Goal: Transaction & Acquisition: Book appointment/travel/reservation

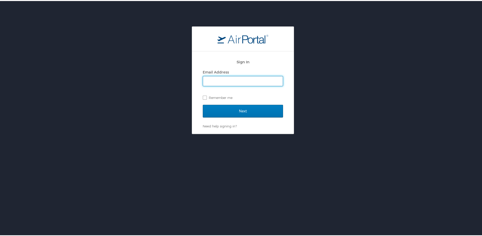
click at [229, 81] on input "Email Address" at bounding box center [243, 80] width 80 height 10
type input "foster.alessi@la.gov"
click at [203, 97] on label "Remember me" at bounding box center [243, 97] width 80 height 8
click at [203, 97] on input "Remember me" at bounding box center [204, 95] width 3 height 3
checkbox input "true"
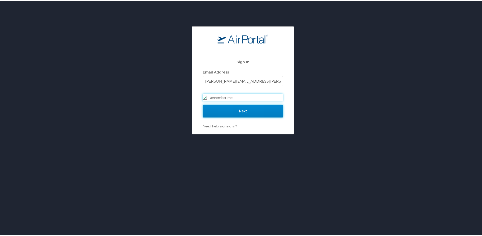
click at [234, 111] on input "Next" at bounding box center [243, 110] width 80 height 13
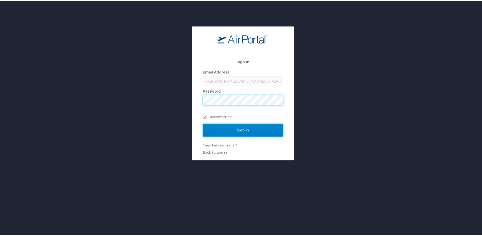
click at [209, 130] on input "Sign In" at bounding box center [243, 129] width 80 height 13
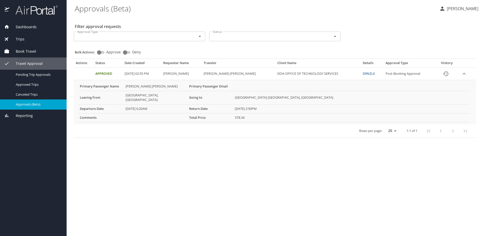
click at [26, 52] on span "Book Travel" at bounding box center [22, 52] width 27 height 6
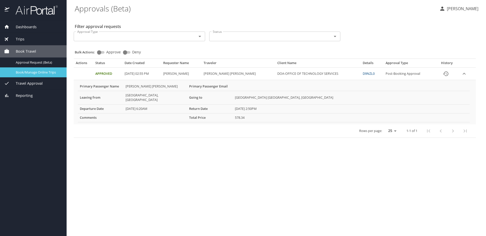
click at [33, 74] on span "Book/Manage Online Trips" at bounding box center [38, 72] width 45 height 5
click at [26, 73] on span "Book/Manage Online Trips" at bounding box center [38, 72] width 45 height 5
